Goal: Task Accomplishment & Management: Manage account settings

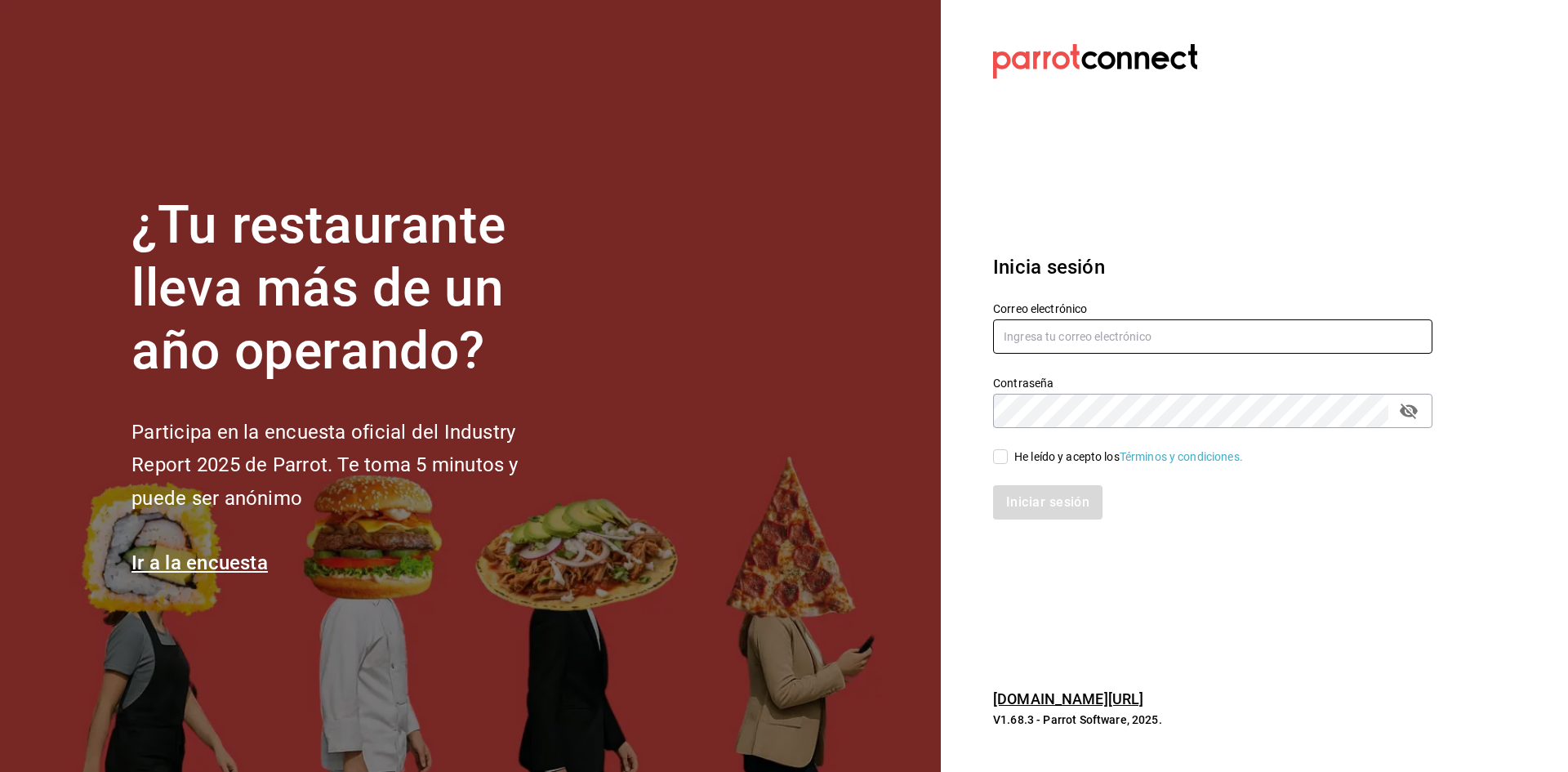
type input "[PERSON_NAME][EMAIL_ADDRESS][DOMAIN_NAME]"
click at [1065, 458] on div "He leído y acepto los Términos y condiciones." at bounding box center [1128, 457] width 229 height 17
click at [1008, 458] on input "He leído y acepto los Términos y condiciones." at bounding box center [1000, 456] width 14 height 14
checkbox input "true"
click at [1061, 502] on button "Iniciar sesión" at bounding box center [1048, 502] width 111 height 34
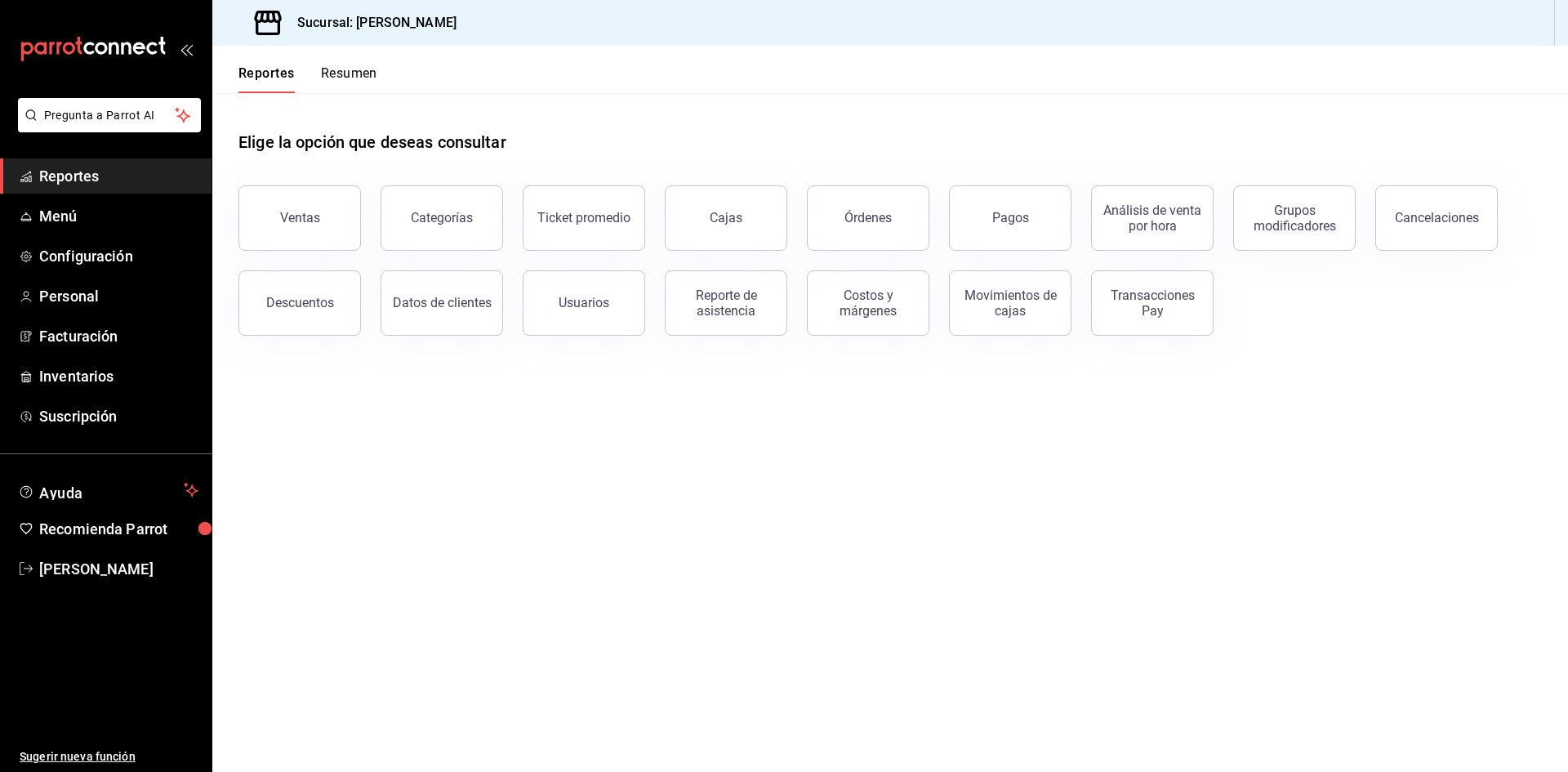
click at [356, 58] on div "Reportes Resumen" at bounding box center [295, 70] width 165 height 48
click at [357, 78] on button "Resumen" at bounding box center [349, 79] width 56 height 28
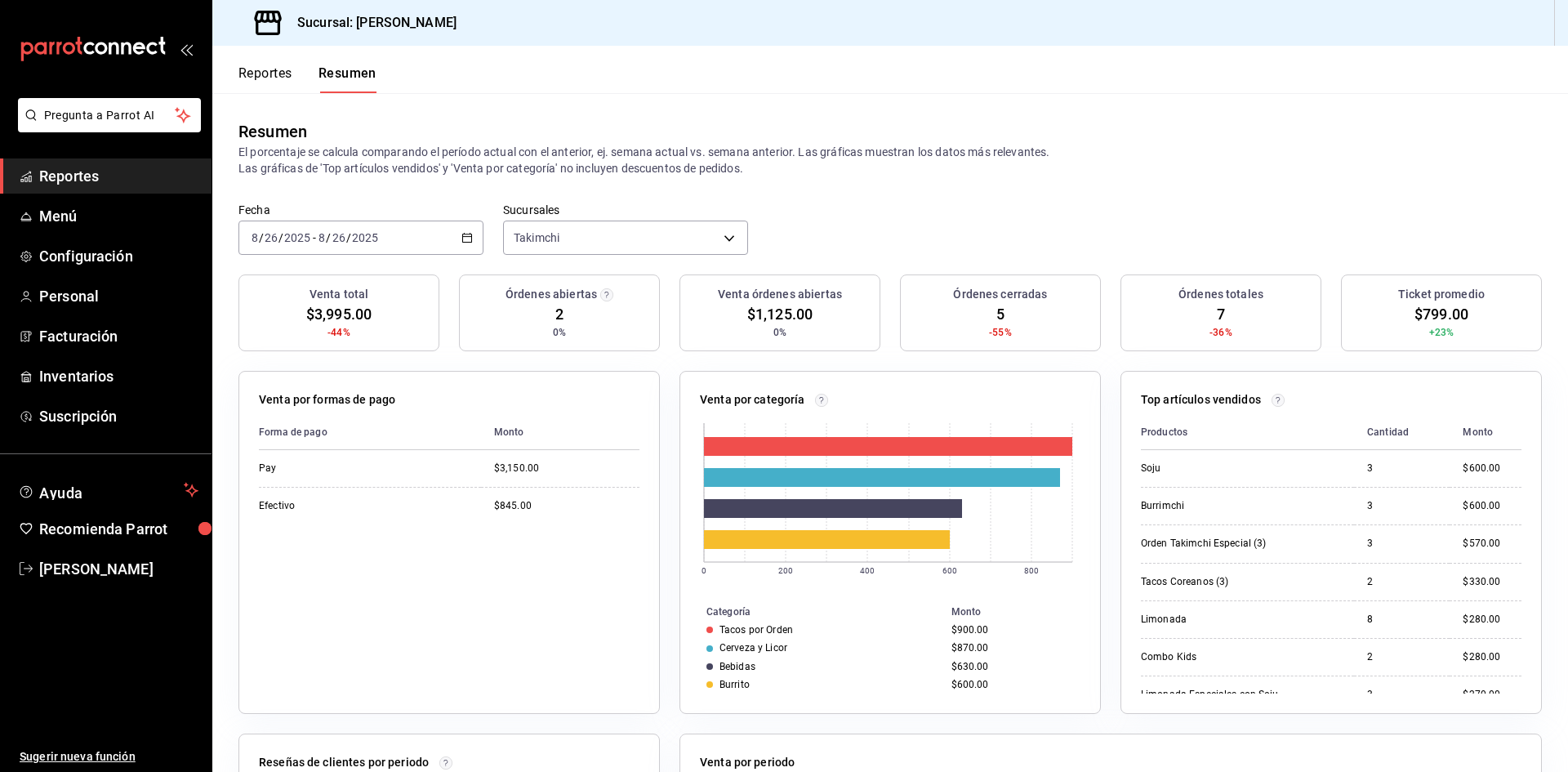
click at [277, 75] on button "Reportes" at bounding box center [264, 79] width 54 height 28
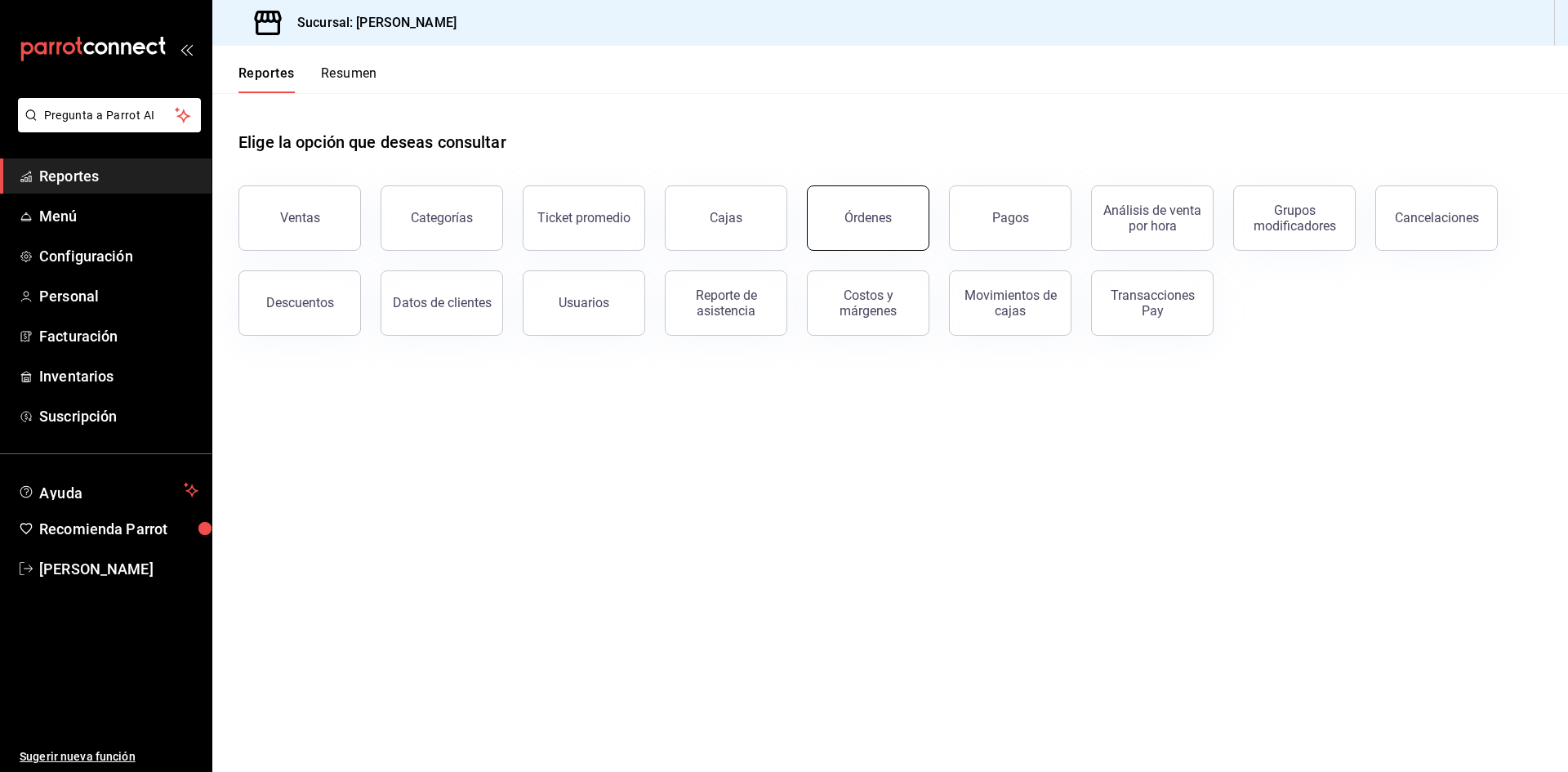
click at [870, 209] on button "Órdenes" at bounding box center [868, 218] width 122 height 65
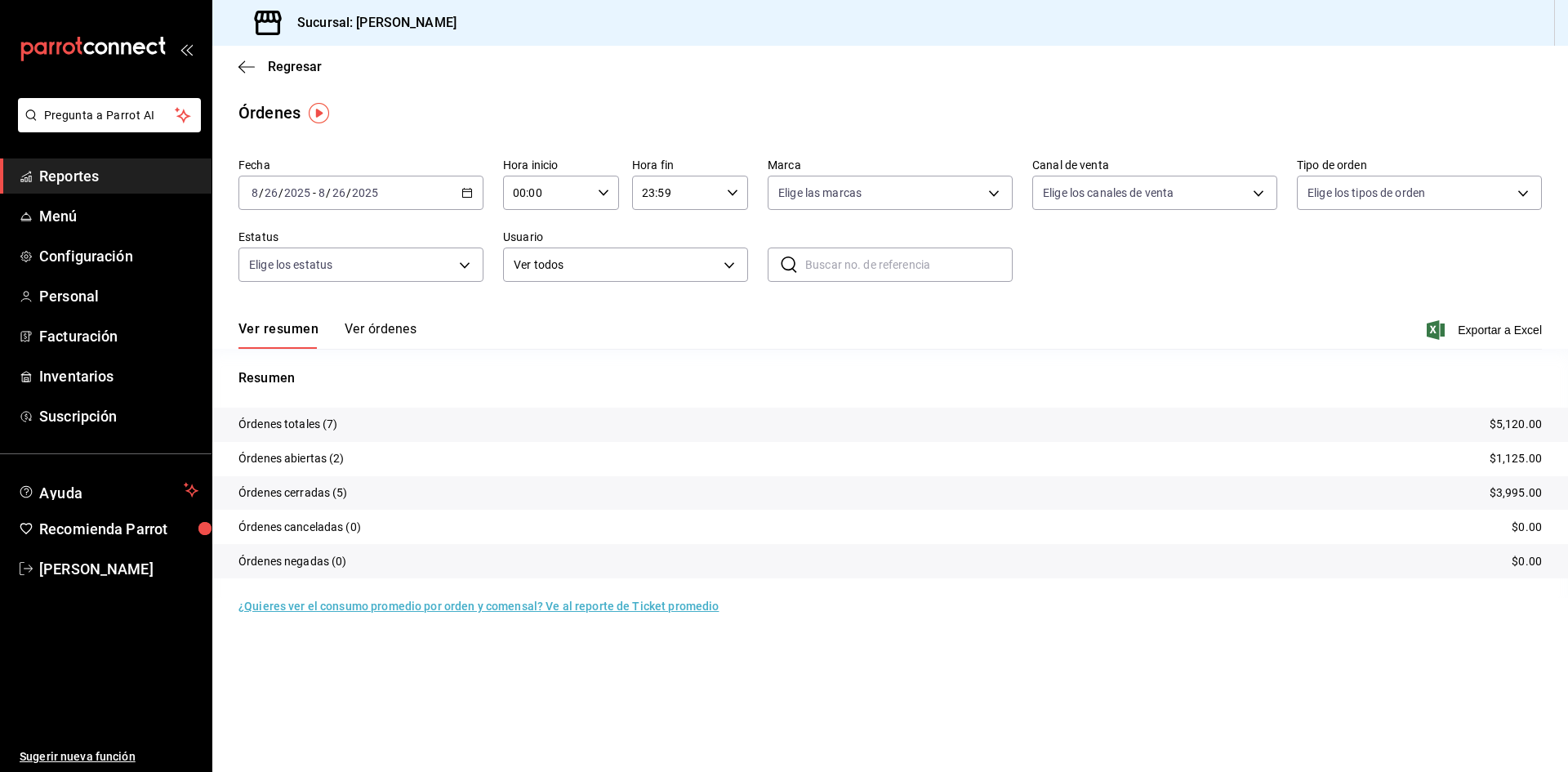
click at [396, 332] on button "Ver órdenes" at bounding box center [380, 334] width 72 height 28
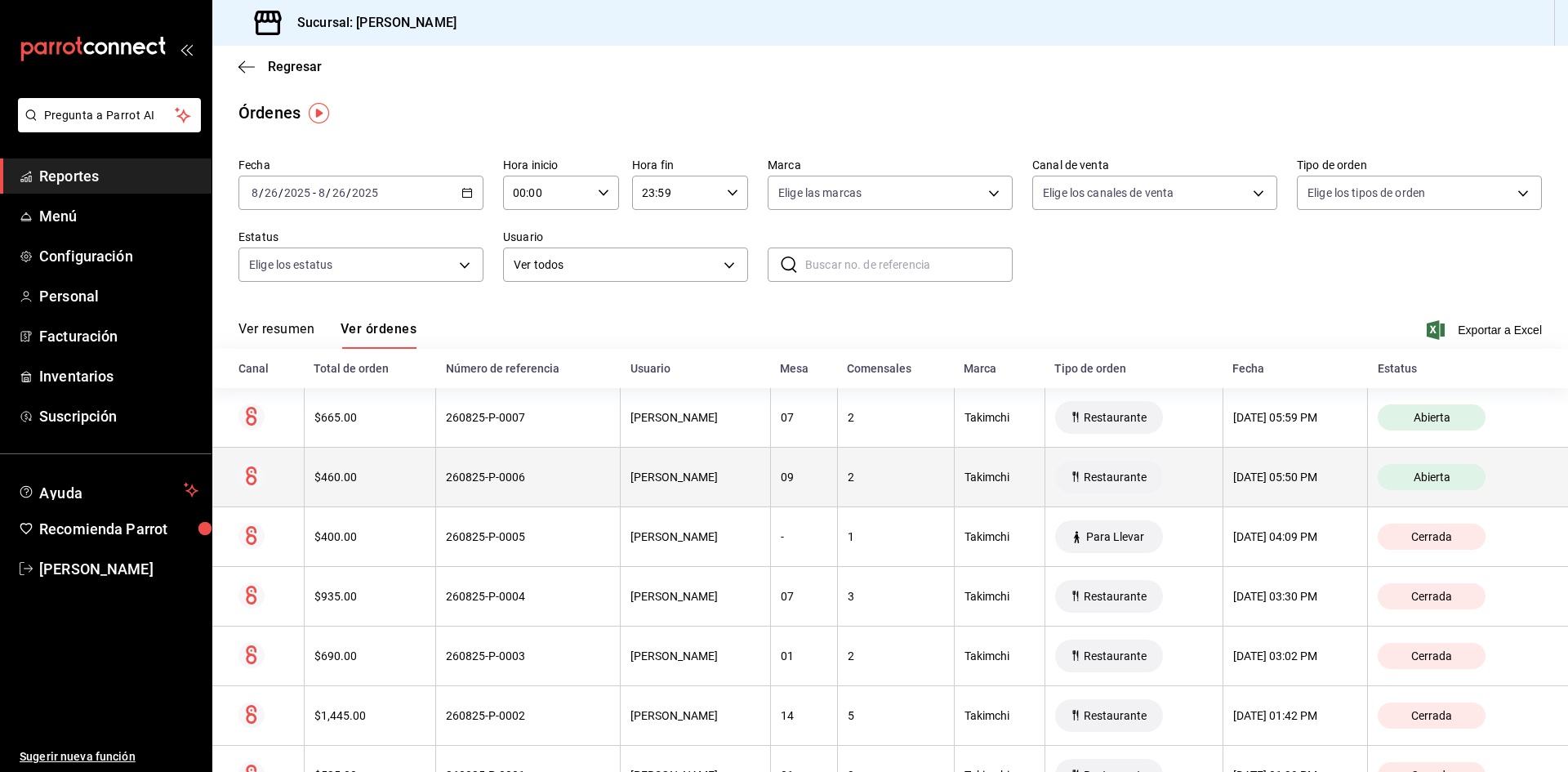
click at [446, 485] on th "260825-P-0006" at bounding box center [528, 477] width 185 height 60
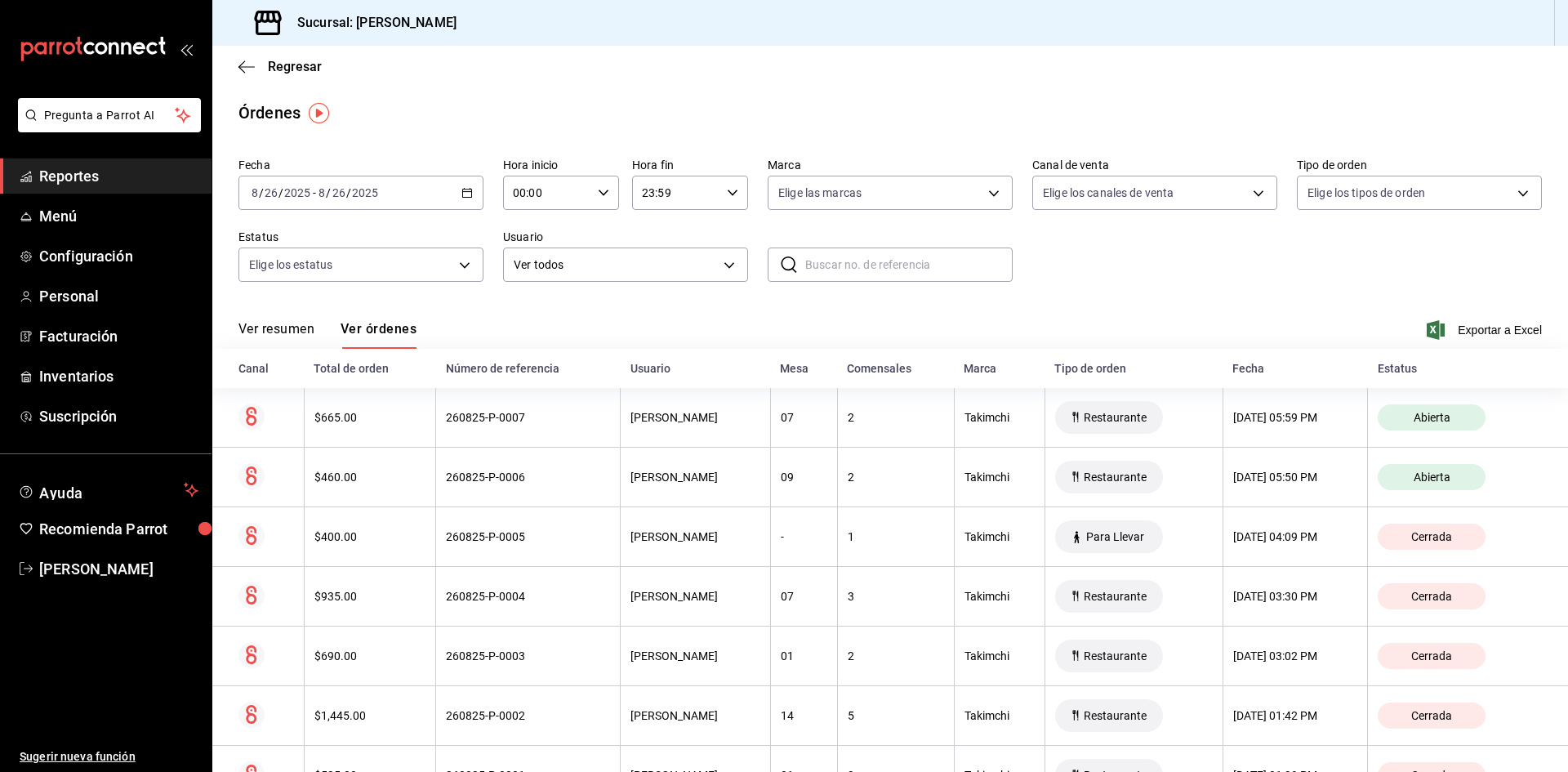
click at [495, 437] on th "260825-P-0007" at bounding box center [528, 417] width 185 height 60
